Goal: Task Accomplishment & Management: Manage account settings

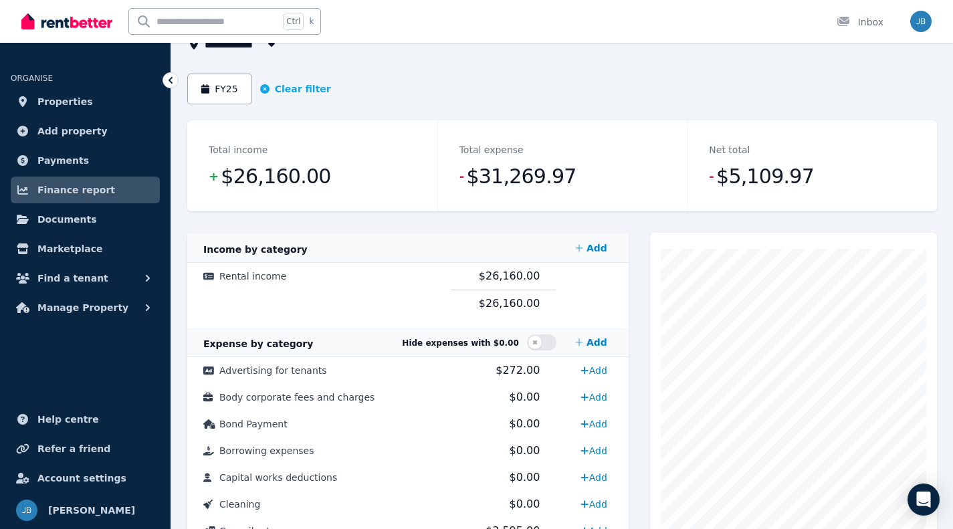
scroll to position [100, 0]
click at [93, 293] on ul "ORGANISE Properties Add property Payments Finance report Documents Marketplace …" at bounding box center [85, 188] width 170 height 265
click at [78, 305] on span "Manage Property" at bounding box center [82, 308] width 91 height 16
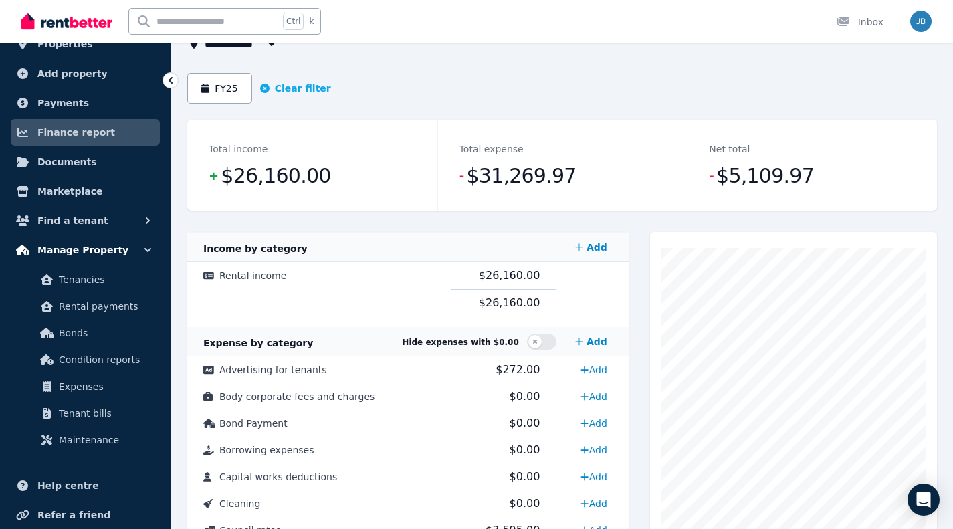
scroll to position [74, 0]
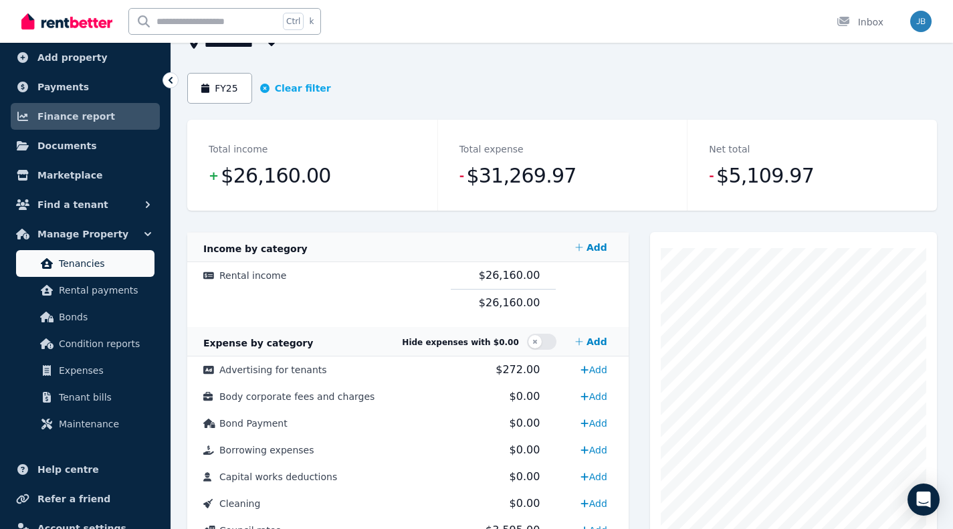
click at [96, 257] on span "Tenancies" at bounding box center [104, 263] width 90 height 16
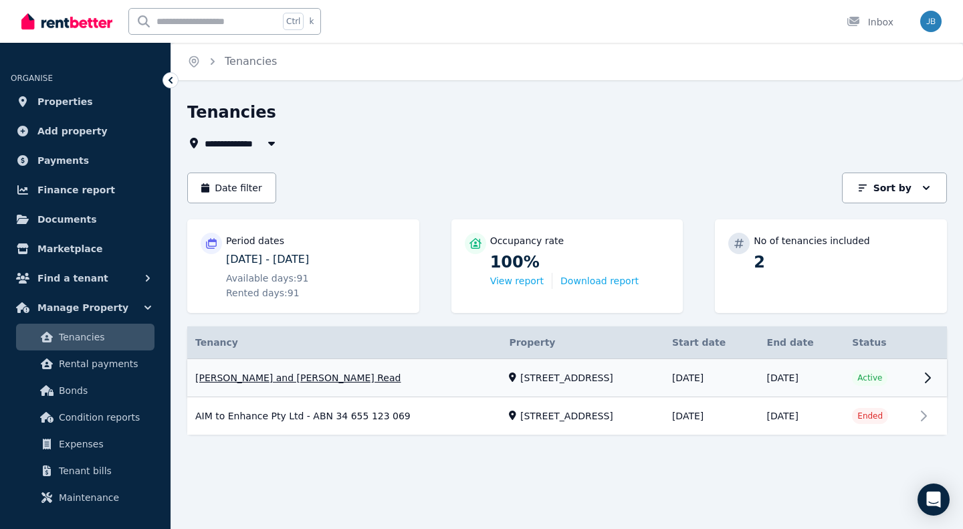
click at [266, 386] on link "View property details" at bounding box center [566, 378] width 759 height 38
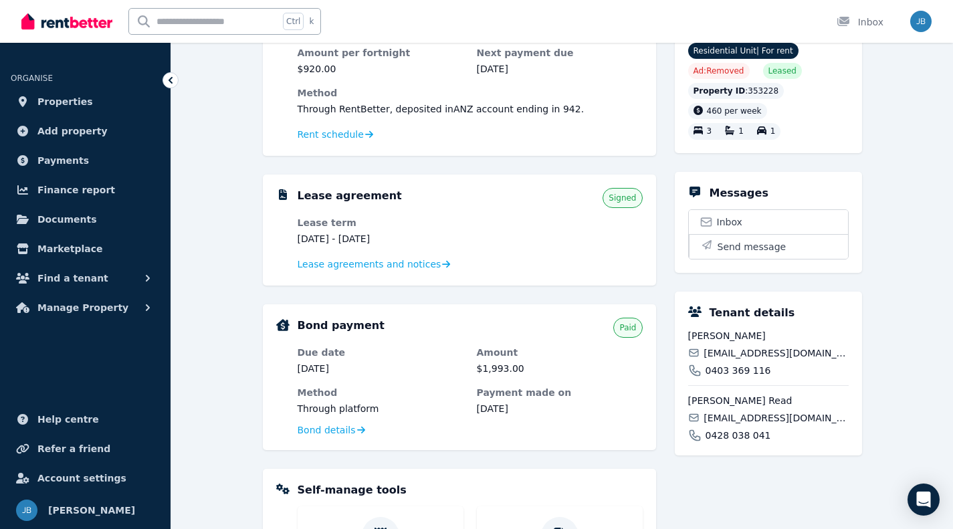
scroll to position [164, 0]
drag, startPoint x: 816, startPoint y: 367, endPoint x: 743, endPoint y: 366, distance: 72.2
click at [743, 359] on span "[EMAIL_ADDRESS][DOMAIN_NAME]" at bounding box center [775, 352] width 144 height 13
click at [770, 359] on span "[EMAIL_ADDRESS][DOMAIN_NAME]" at bounding box center [775, 352] width 144 height 13
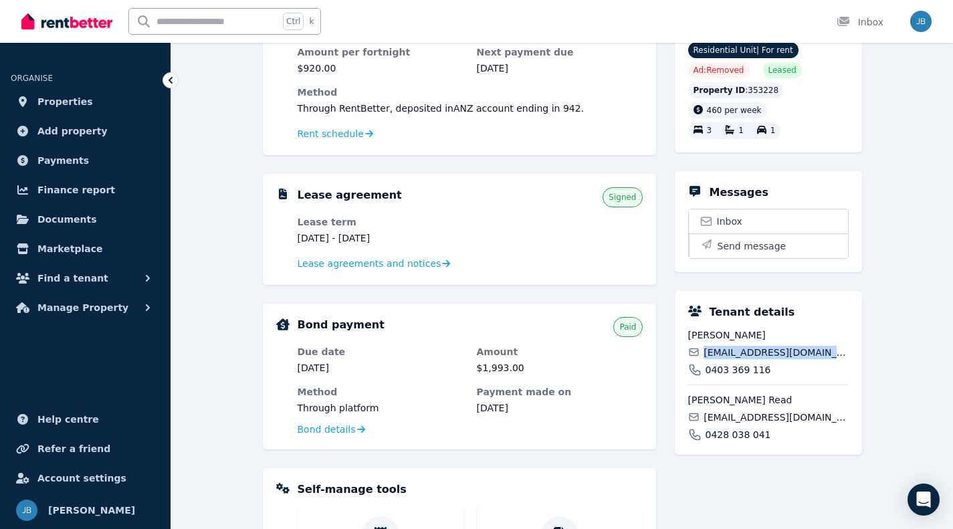
click at [770, 359] on span "[EMAIL_ADDRESS][DOMAIN_NAME]" at bounding box center [775, 352] width 144 height 13
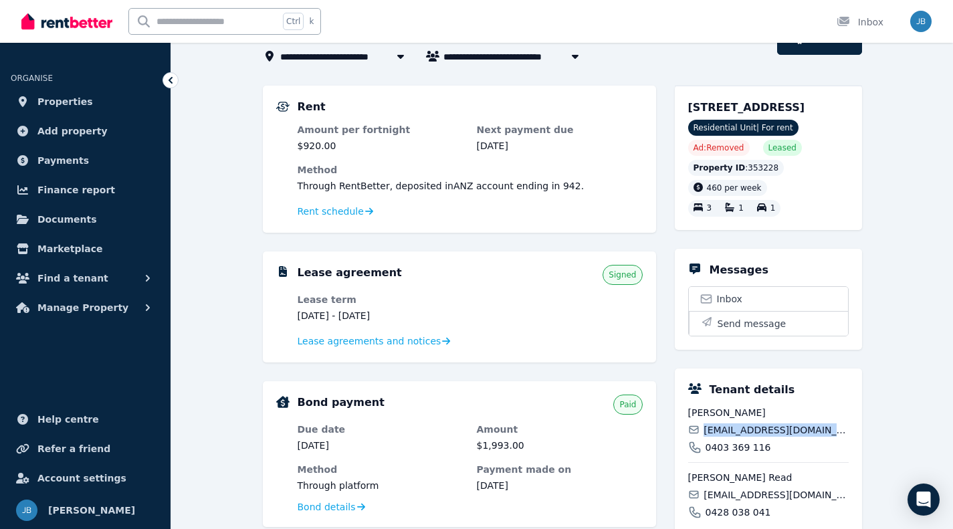
scroll to position [86, 0]
click at [362, 344] on span "Lease agreements and notices" at bounding box center [369, 341] width 144 height 13
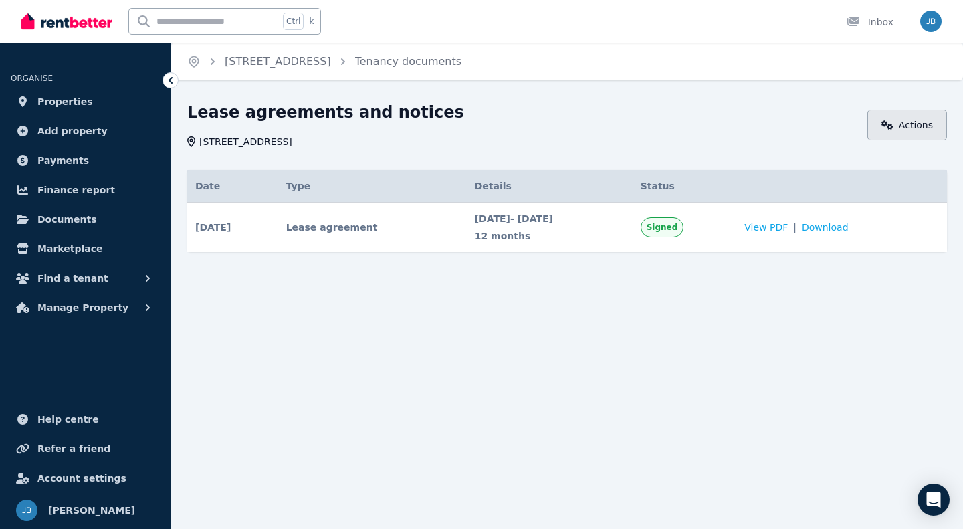
click at [907, 116] on link "Actions" at bounding box center [907, 125] width 80 height 31
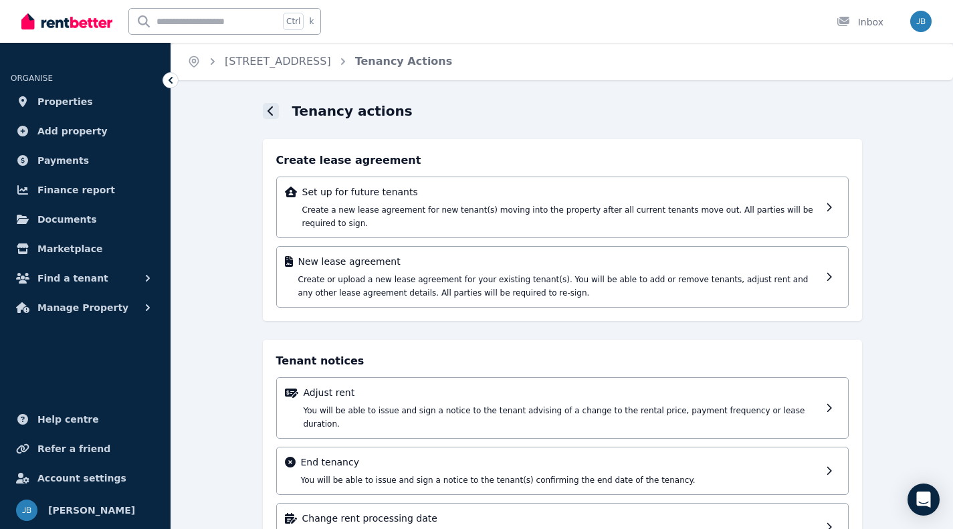
click at [271, 116] on icon at bounding box center [270, 111] width 7 height 11
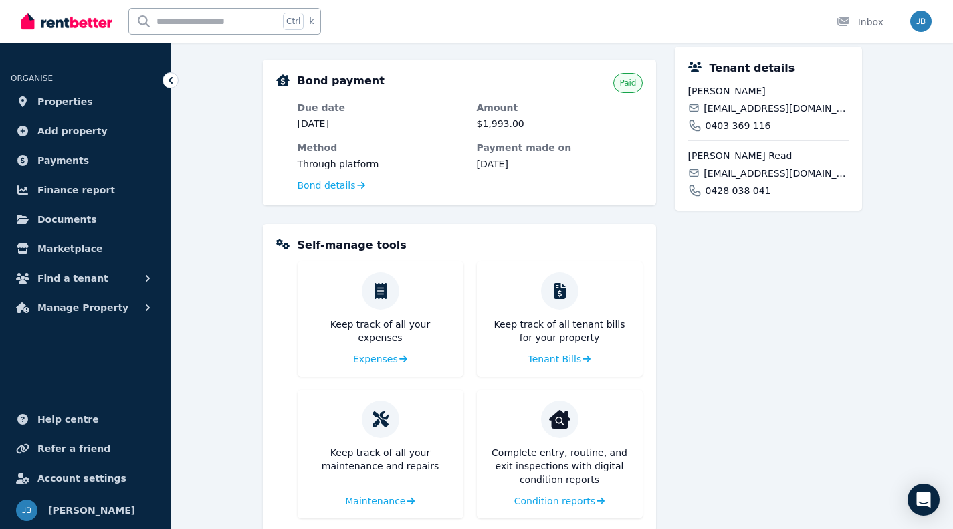
scroll to position [435, 0]
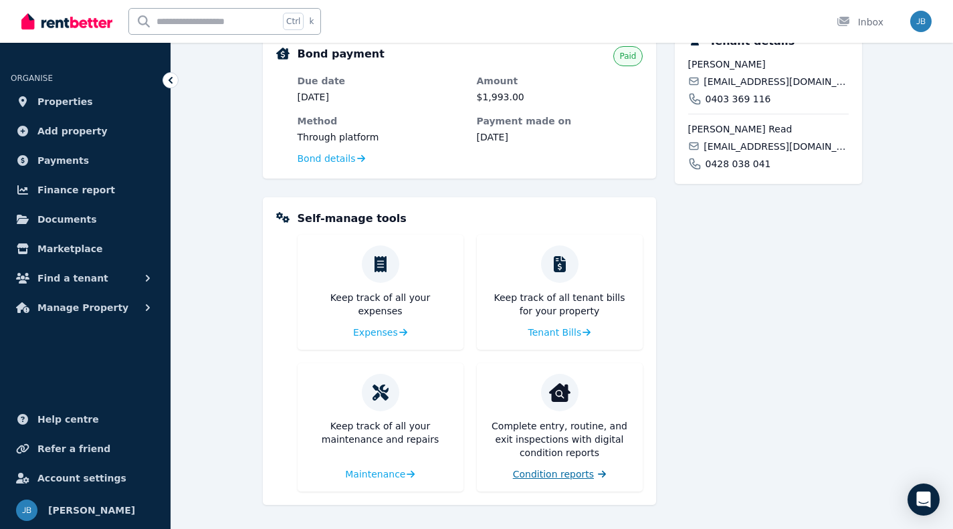
click at [564, 472] on span "Condition reports" at bounding box center [553, 473] width 81 height 13
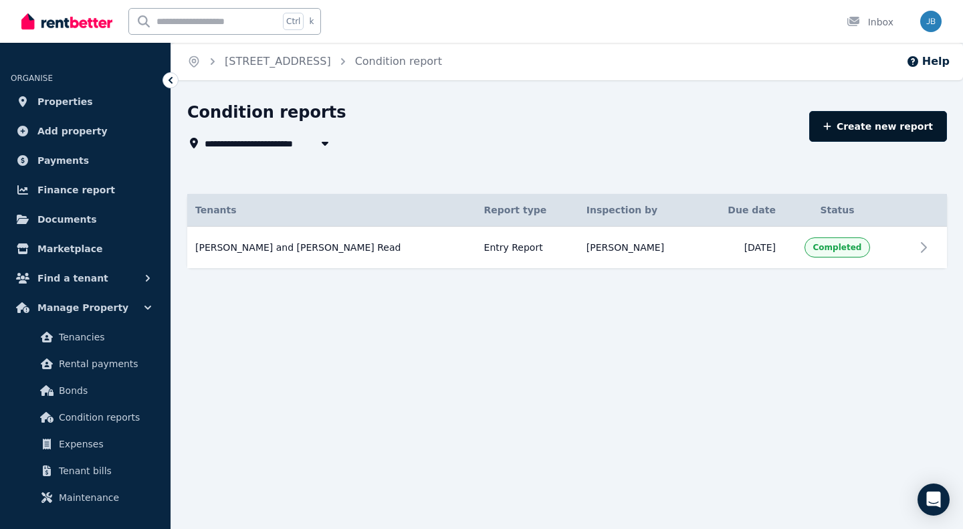
click at [883, 128] on link "Create new report" at bounding box center [878, 126] width 138 height 31
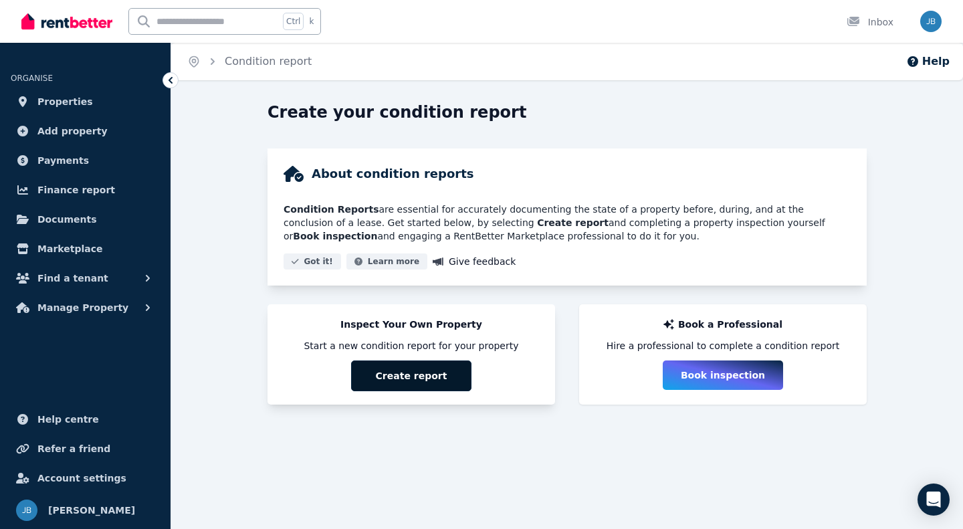
click at [392, 376] on button "Create report" at bounding box center [411, 375] width 120 height 31
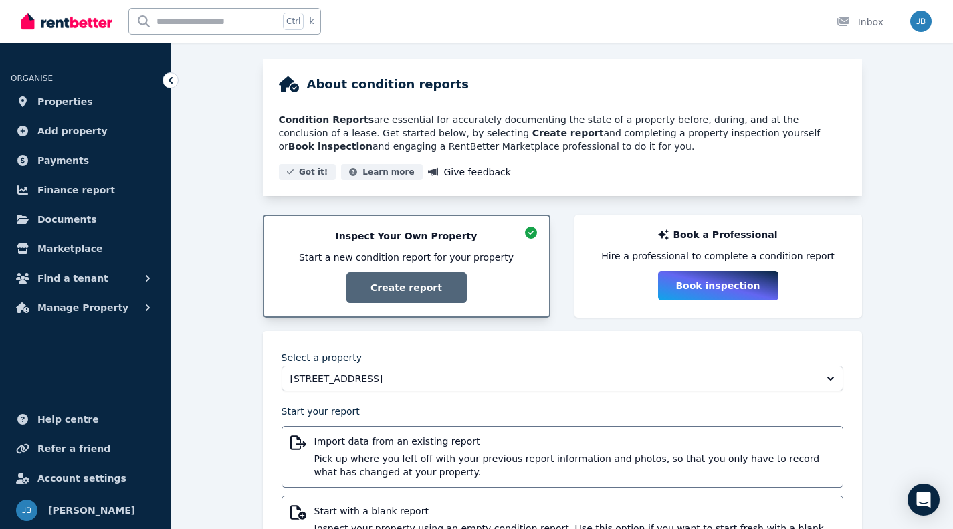
scroll to position [160, 0]
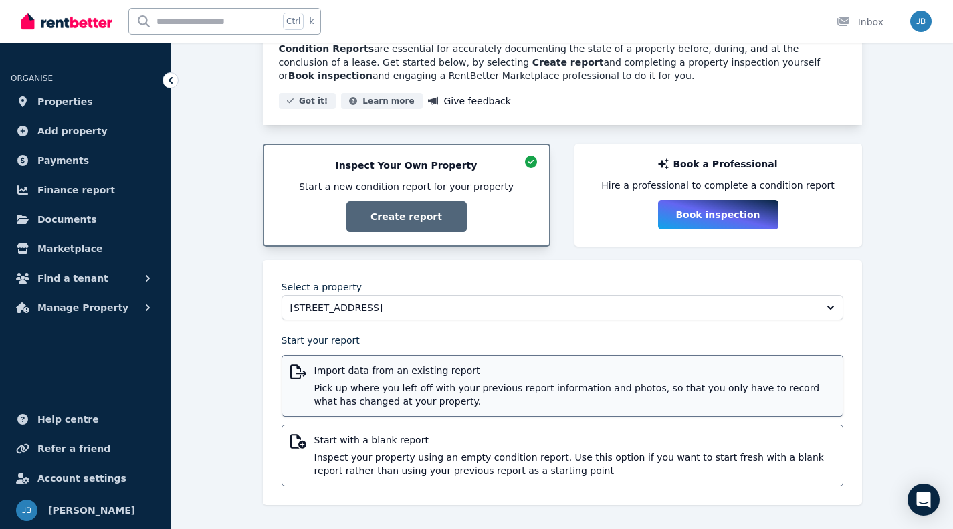
click at [374, 378] on div "Import data from an existing report Pick up where you left off with your previo…" at bounding box center [574, 386] width 520 height 44
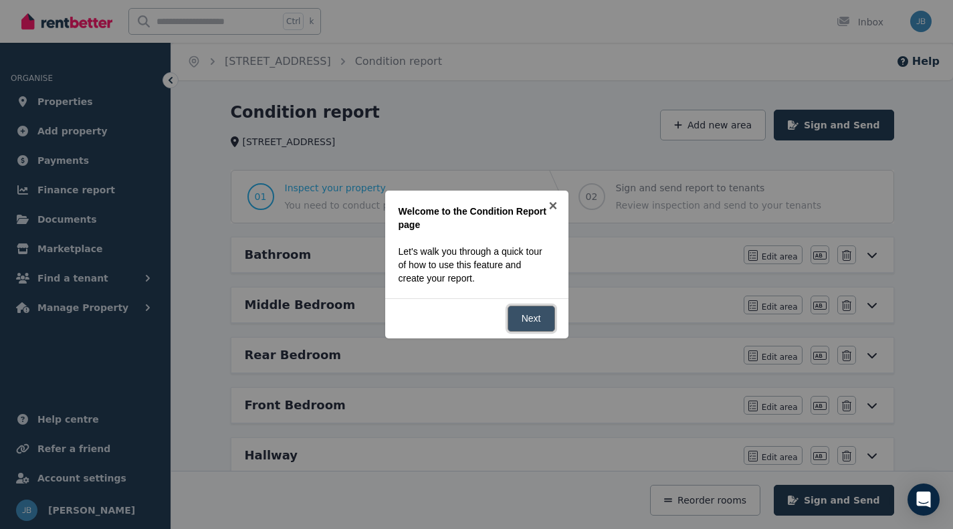
click at [528, 320] on link "Next" at bounding box center [530, 319] width 47 height 26
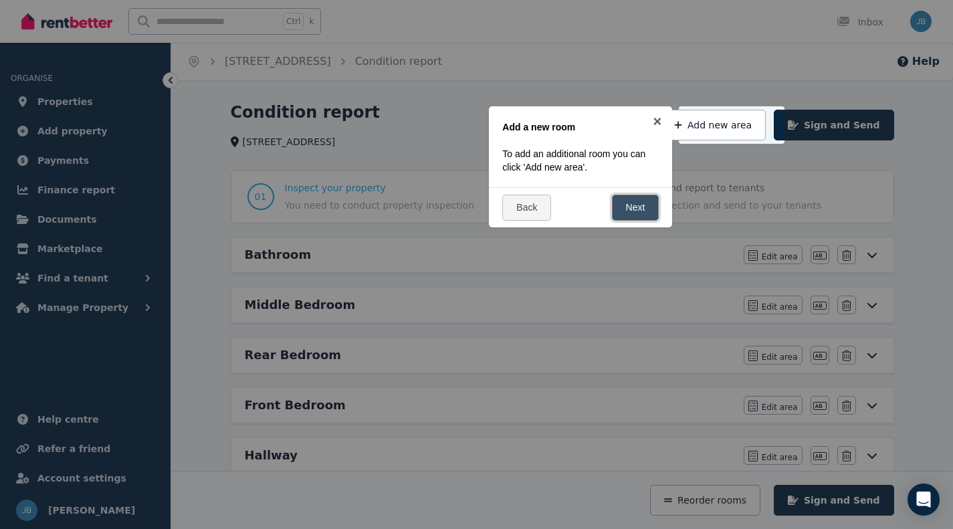
click at [620, 210] on link "Next" at bounding box center [635, 208] width 47 height 26
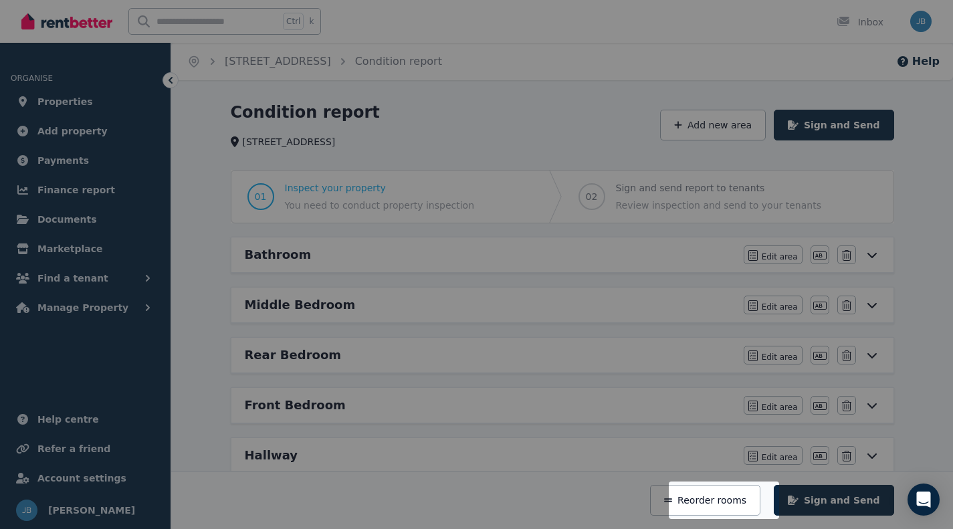
scroll to position [255, 0]
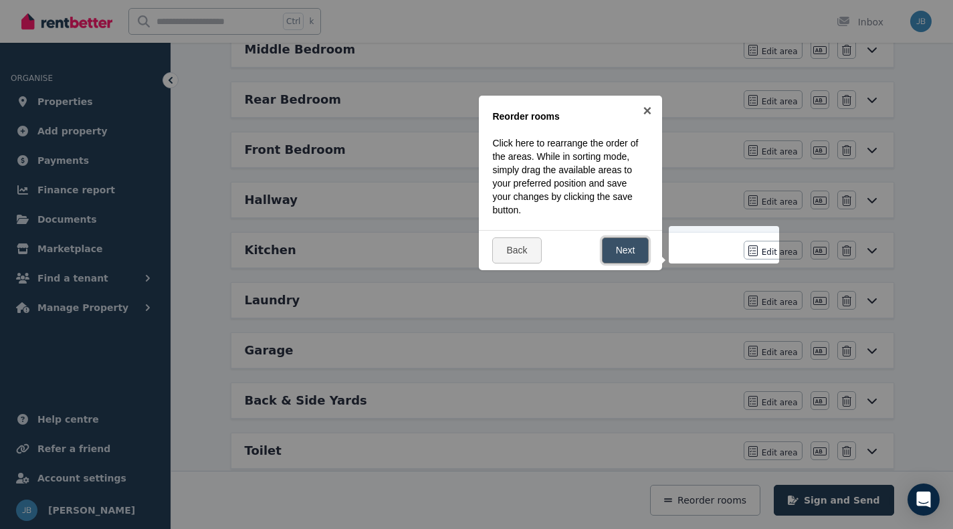
click at [613, 248] on link "Next" at bounding box center [625, 250] width 47 height 26
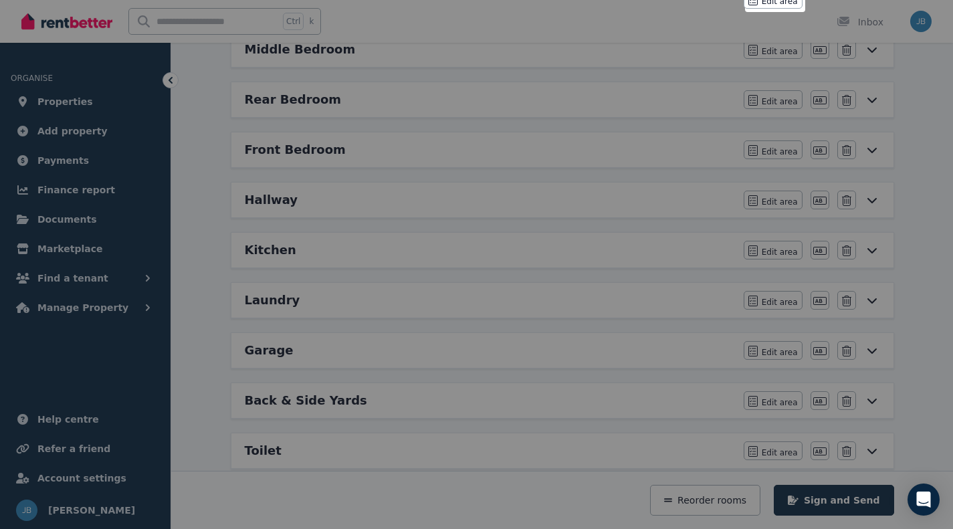
scroll to position [0, 0]
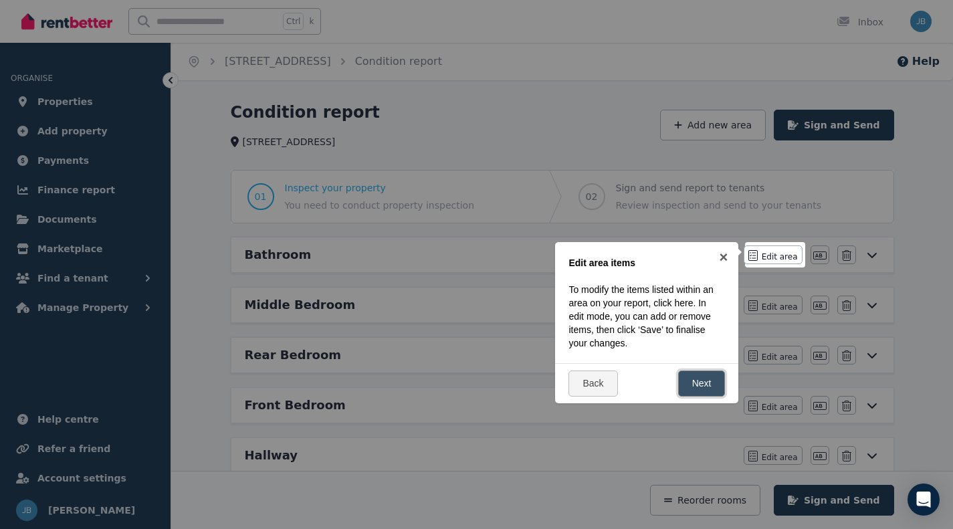
click at [687, 378] on link "Next" at bounding box center [701, 383] width 47 height 26
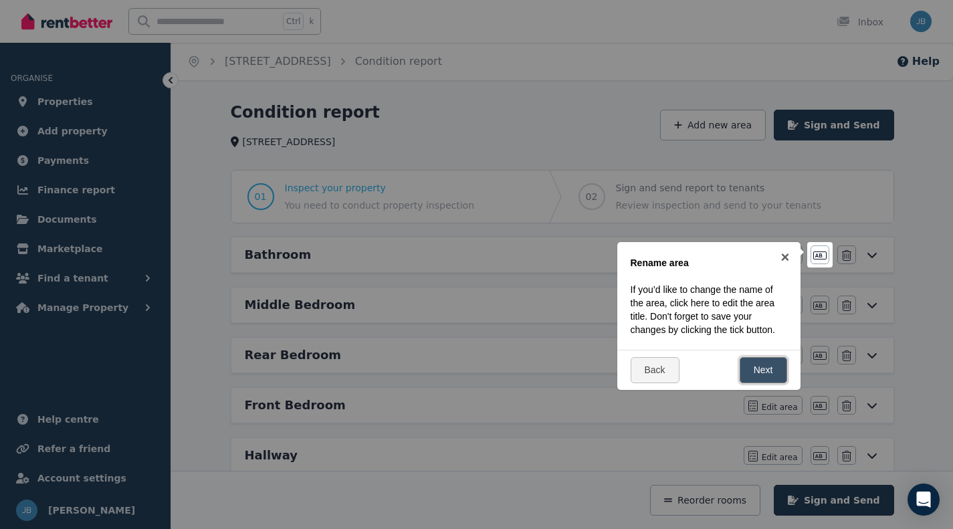
click at [747, 360] on link "Next" at bounding box center [762, 370] width 47 height 26
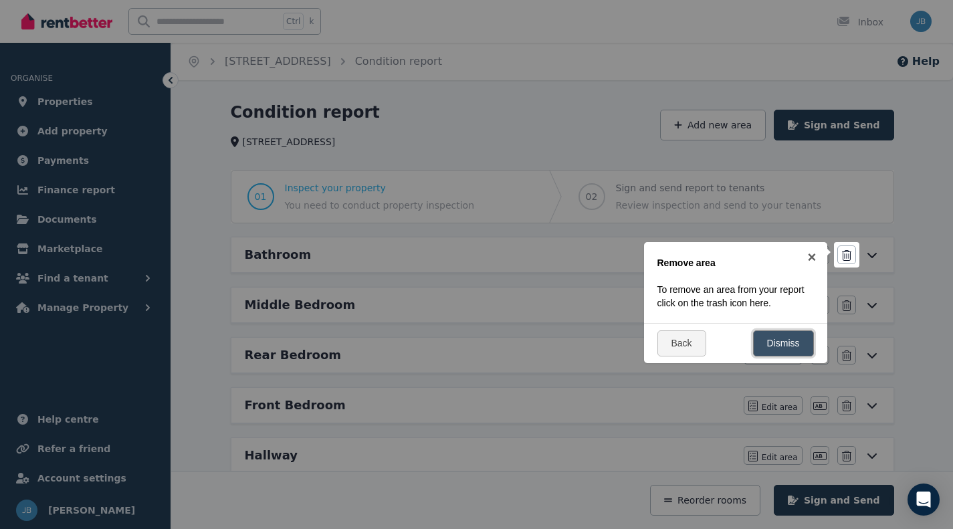
click at [775, 352] on link "Dismiss" at bounding box center [783, 343] width 61 height 26
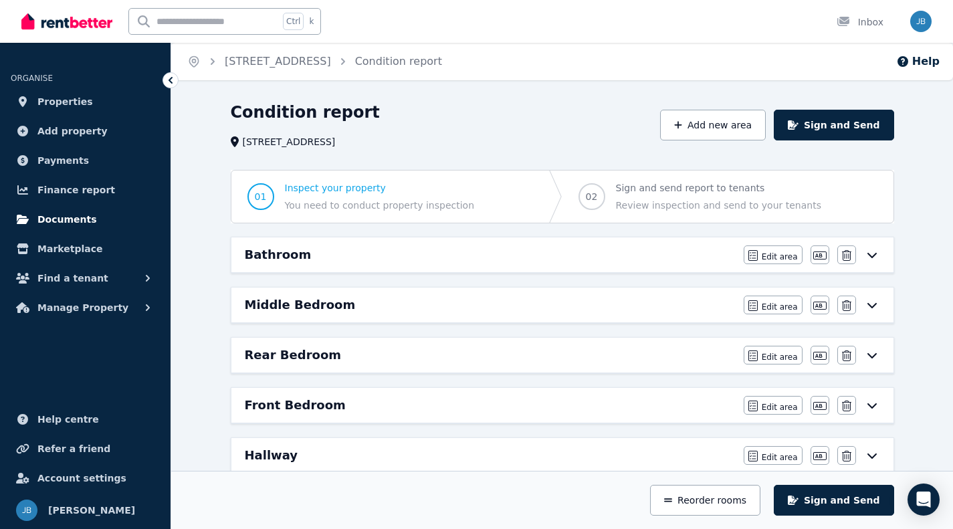
click at [77, 218] on span "Documents" at bounding box center [66, 219] width 59 height 16
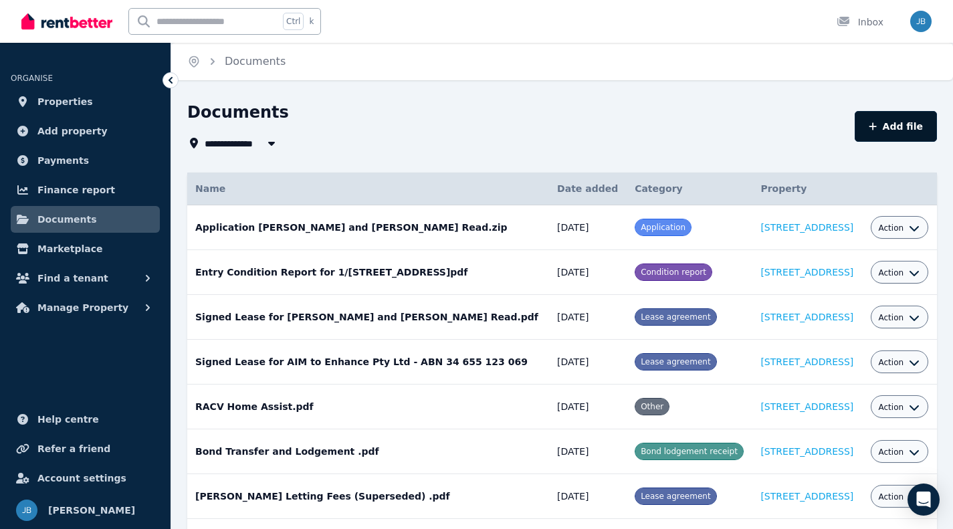
click at [876, 122] on icon "button" at bounding box center [872, 126] width 8 height 9
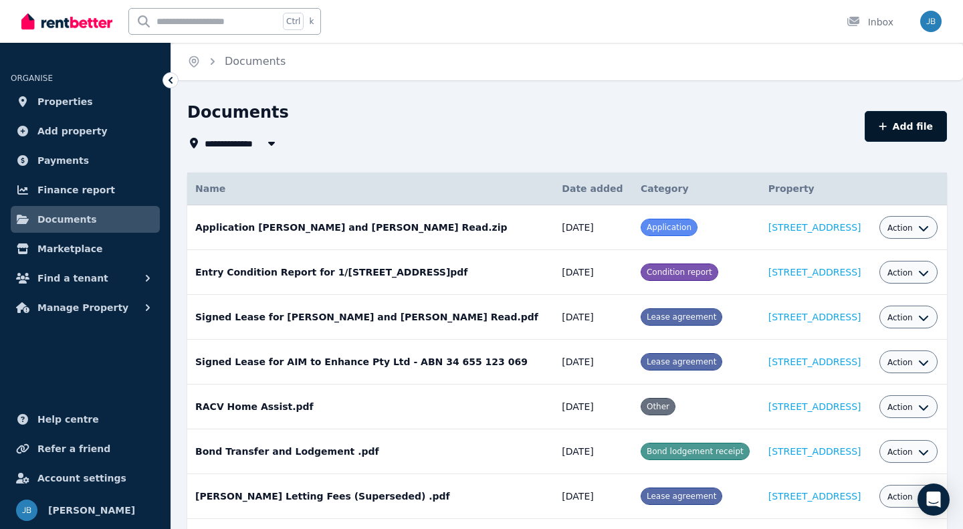
select select "*****"
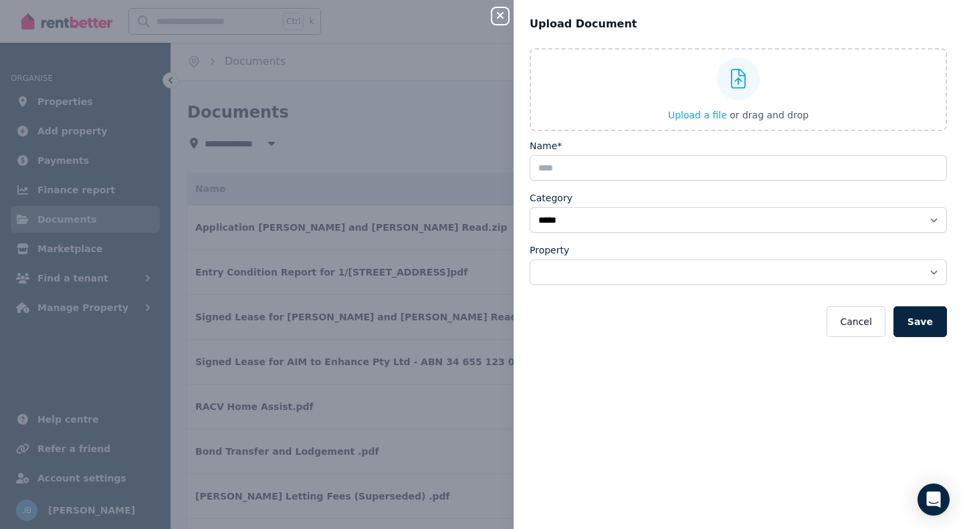
click at [381, 133] on div "**********" at bounding box center [481, 264] width 963 height 529
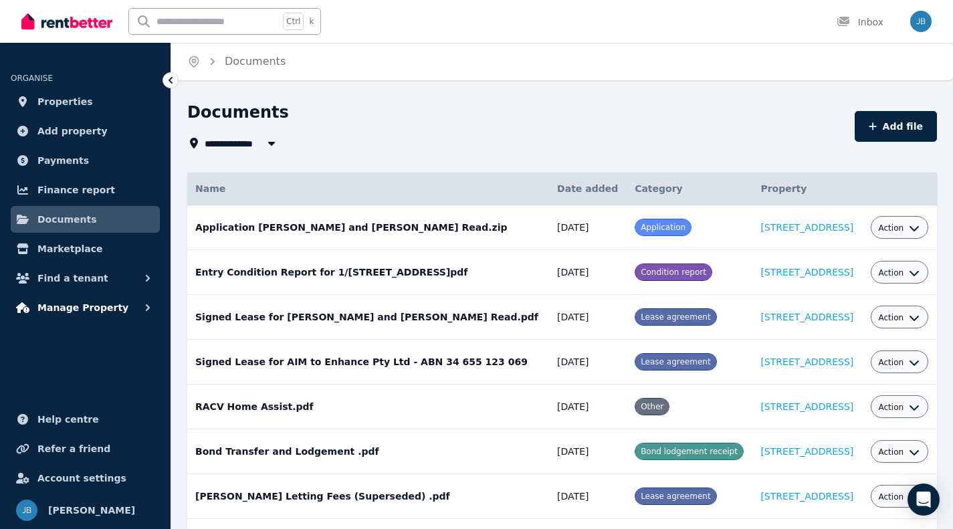
click at [95, 312] on span "Manage Property" at bounding box center [82, 308] width 91 height 16
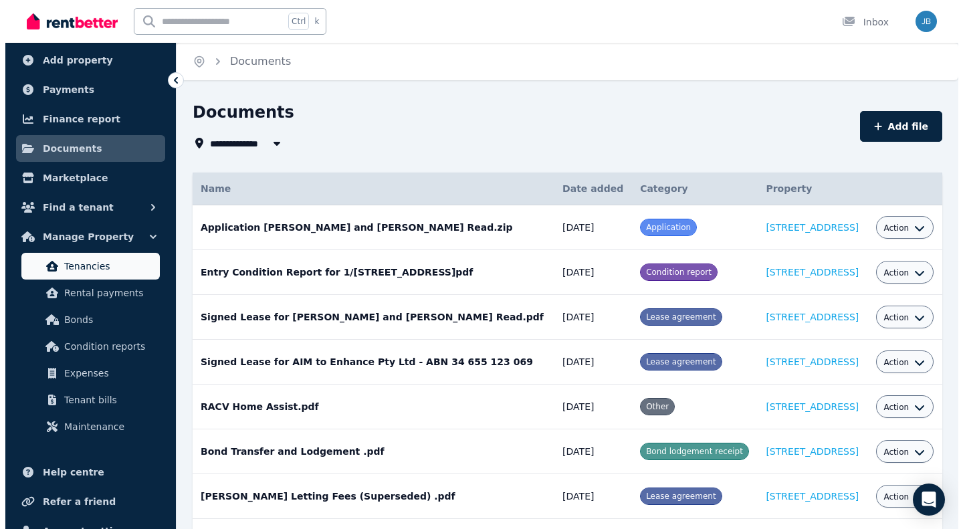
scroll to position [77, 0]
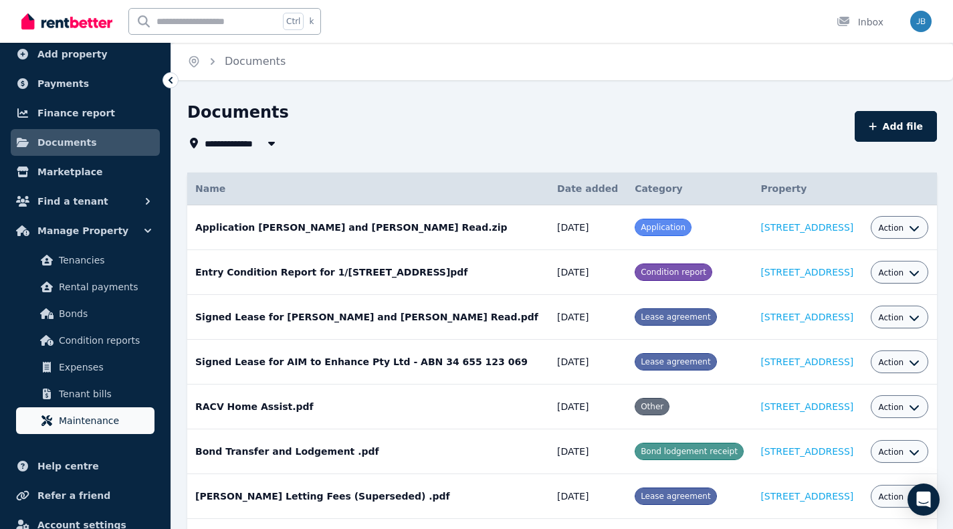
click at [86, 424] on span "Maintenance" at bounding box center [104, 420] width 90 height 16
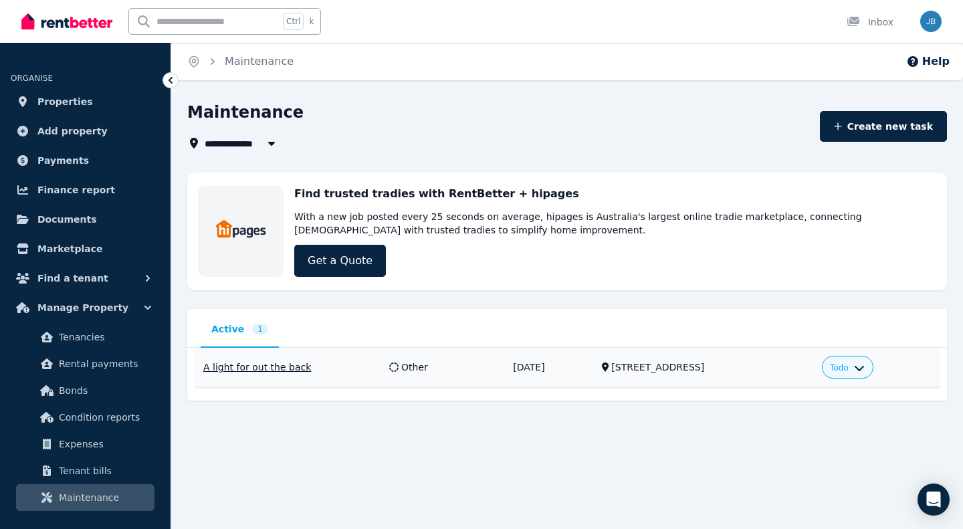
click at [848, 365] on span "Todo" at bounding box center [839, 367] width 19 height 11
click at [777, 452] on link "Complete" at bounding box center [803, 446] width 128 height 24
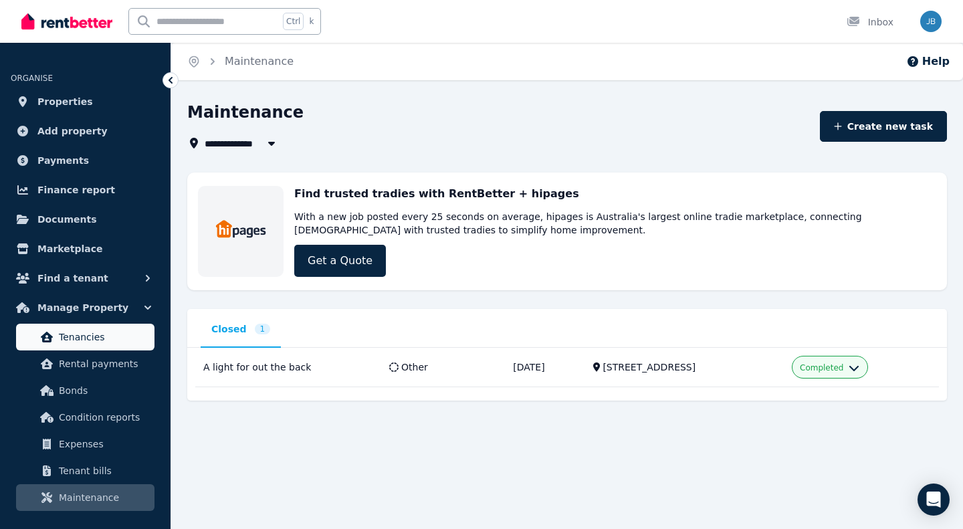
click at [83, 341] on span "Tenancies" at bounding box center [104, 337] width 90 height 16
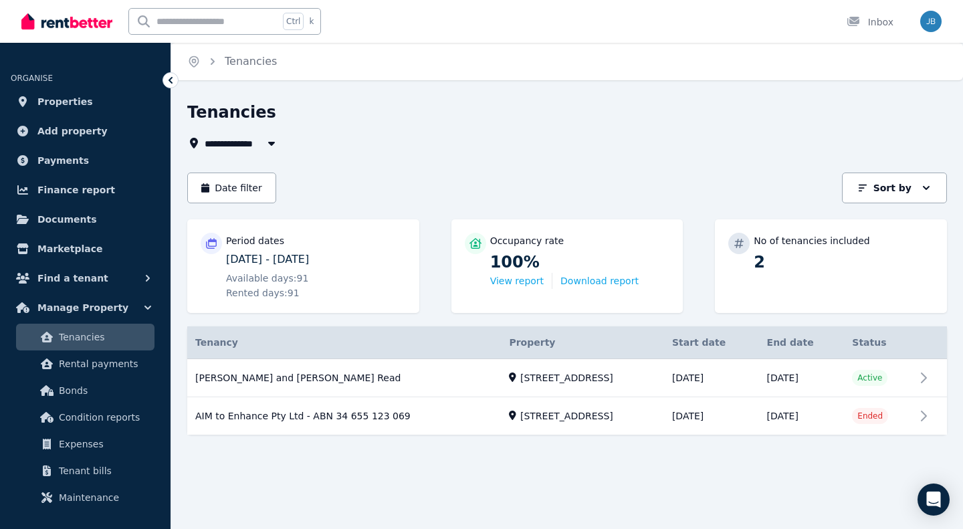
click at [438, 134] on div "**********" at bounding box center [562, 126] width 751 height 49
